Goal: Information Seeking & Learning: Find specific fact

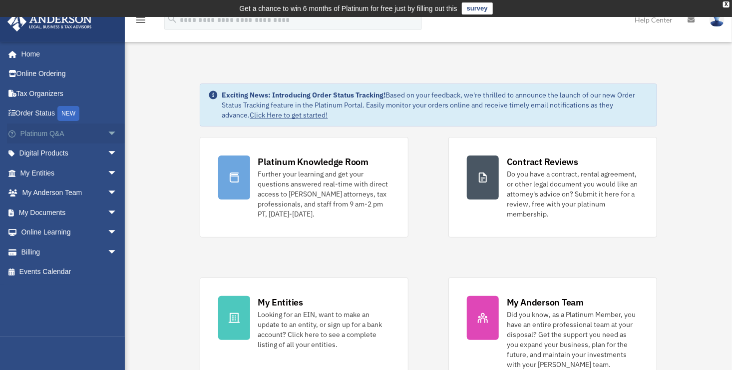
click at [42, 137] on link "Platinum Q&A arrow_drop_down" at bounding box center [69, 133] width 125 height 20
click at [107, 136] on span "arrow_drop_down" at bounding box center [117, 133] width 20 height 20
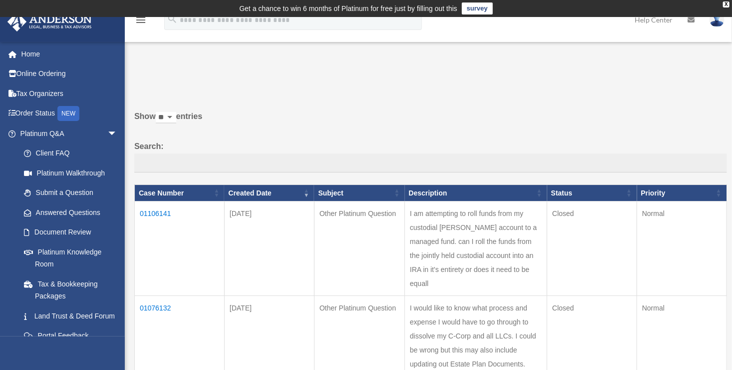
scroll to position [50, 0]
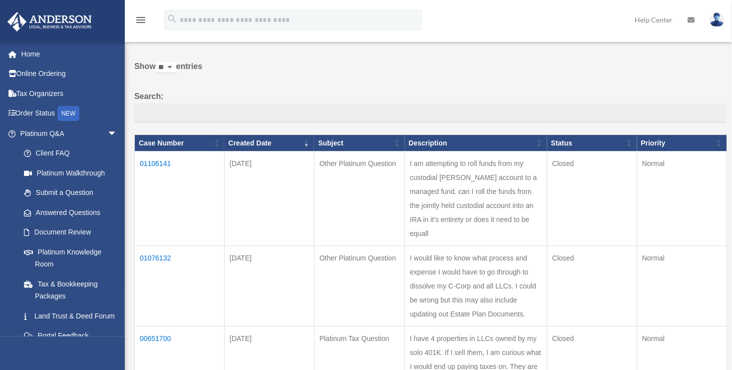
click at [484, 232] on td "I am attempting to roll funds from my custodial schwab account to a managed fun…" at bounding box center [476, 198] width 142 height 94
click at [162, 165] on td "01106141" at bounding box center [180, 198] width 90 height 94
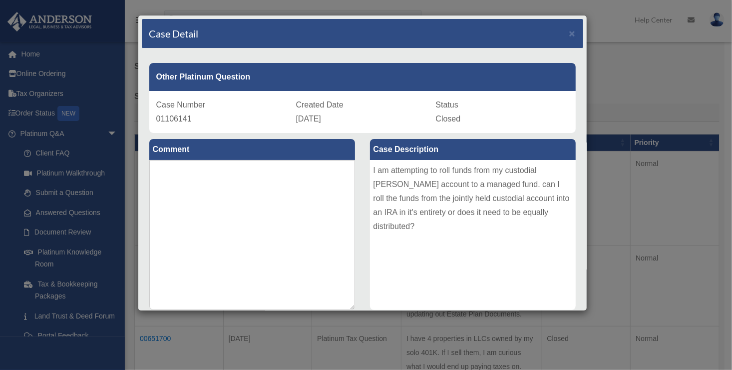
scroll to position [0, 0]
click at [565, 24] on div "Case Detail ×" at bounding box center [362, 33] width 441 height 29
click at [569, 32] on span "×" at bounding box center [572, 32] width 6 height 11
